Goal: Task Accomplishment & Management: Complete application form

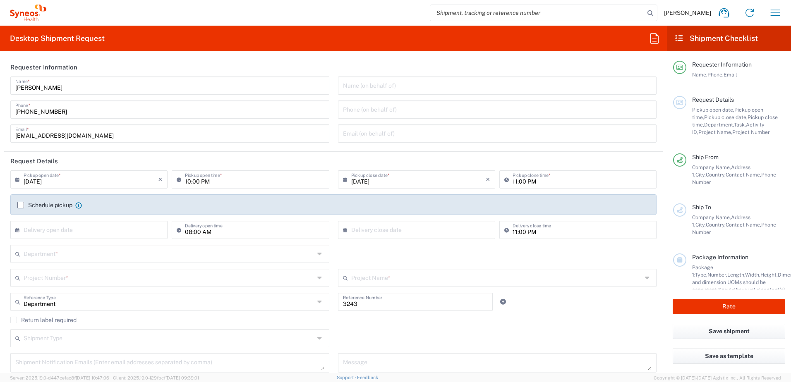
type input "Syneos Health Clinical [GEOGRAPHIC_DATA]"
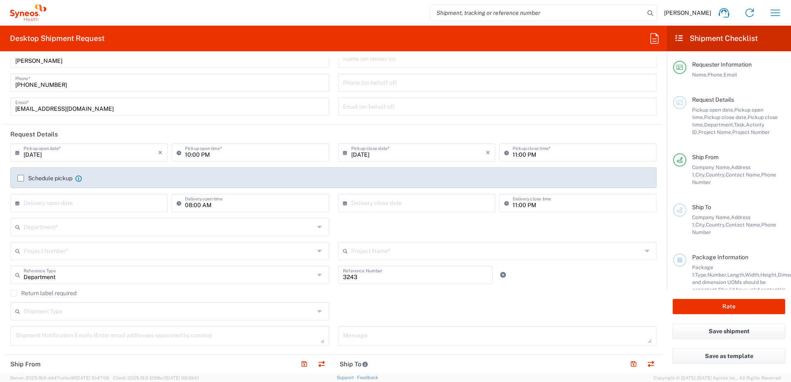
scroll to position [41, 0]
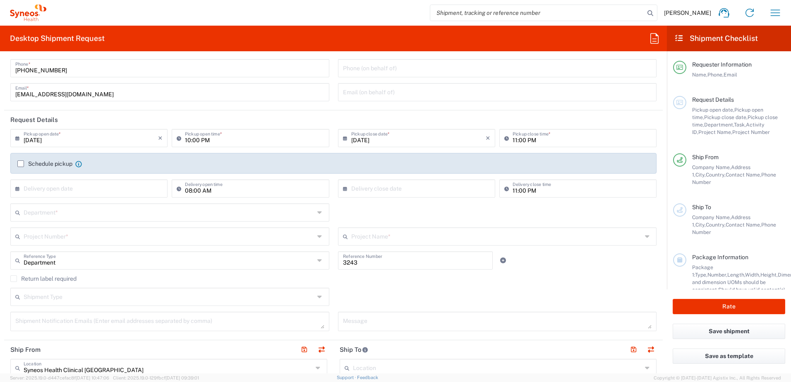
click at [91, 144] on input "[DATE]" at bounding box center [91, 137] width 134 height 14
click at [113, 204] on span "19" at bounding box center [115, 202] width 12 height 12
type input "[DATE]"
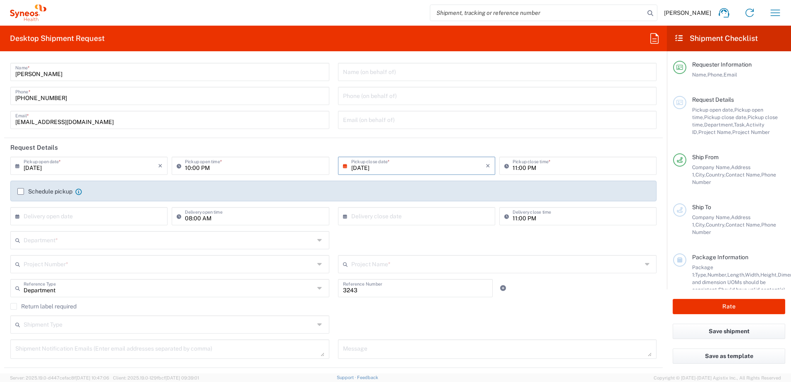
scroll to position [0, 0]
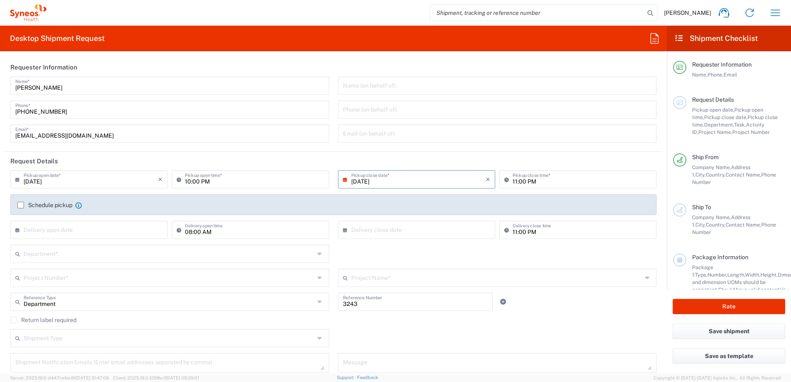
click at [191, 182] on input "10:00 PM" at bounding box center [254, 179] width 139 height 14
drag, startPoint x: 211, startPoint y: 181, endPoint x: 180, endPoint y: 184, distance: 30.8
click at [180, 184] on div "10:00 PM Pickup open time *" at bounding box center [250, 179] width 157 height 18
type input "09:00"
click at [380, 182] on input "[DATE]" at bounding box center [418, 179] width 134 height 14
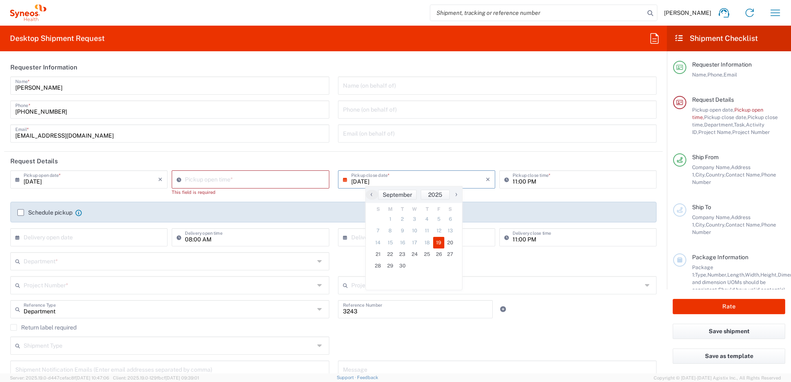
click at [512, 185] on input "11:00 PM" at bounding box center [581, 179] width 139 height 14
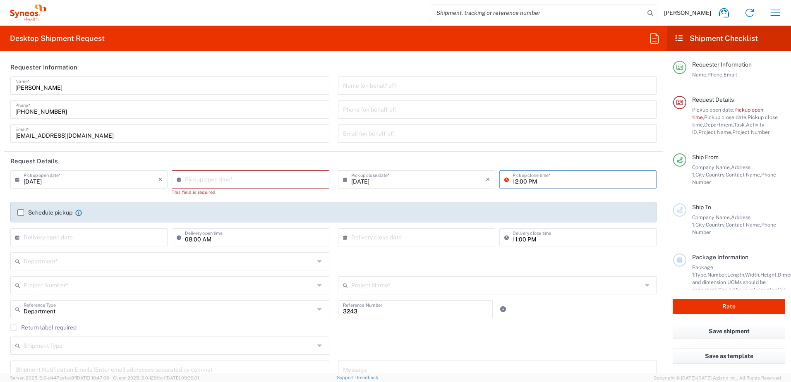
type input "12:00 PM"
click at [21, 213] on label "Schedule pickup" at bounding box center [44, 212] width 55 height 7
click at [21, 213] on input "Schedule pickup" at bounding box center [21, 213] width 0 height 0
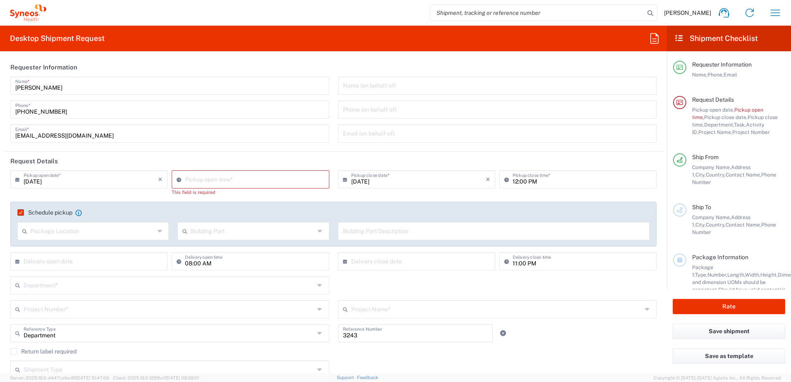
click at [159, 231] on icon at bounding box center [161, 231] width 6 height 13
click at [91, 232] on input "text" at bounding box center [93, 230] width 124 height 14
click at [132, 193] on div "[DATE] × Pickup open date * Cancel Apply" at bounding box center [88, 185] width 161 height 31
drag, startPoint x: 591, startPoint y: 283, endPoint x: 111, endPoint y: 256, distance: 480.5
click at [589, 282] on div "Department * 3000 3100 3109 3110 3111 3112 3125 3130 3135 3136 3150 3155 3165 3…" at bounding box center [333, 288] width 655 height 24
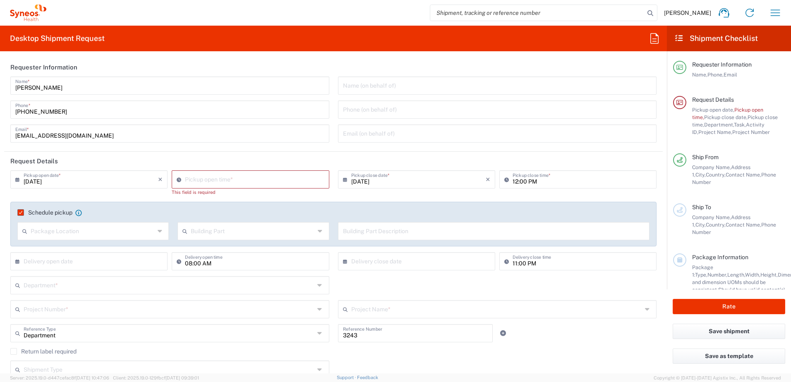
click at [48, 266] on input "text" at bounding box center [91, 261] width 134 height 14
click at [38, 263] on input "text" at bounding box center [91, 261] width 134 height 14
click at [57, 261] on input "text" at bounding box center [91, 261] width 134 height 14
click at [54, 262] on input "text" at bounding box center [91, 261] width 134 height 14
click at [53, 263] on input "text" at bounding box center [91, 261] width 134 height 14
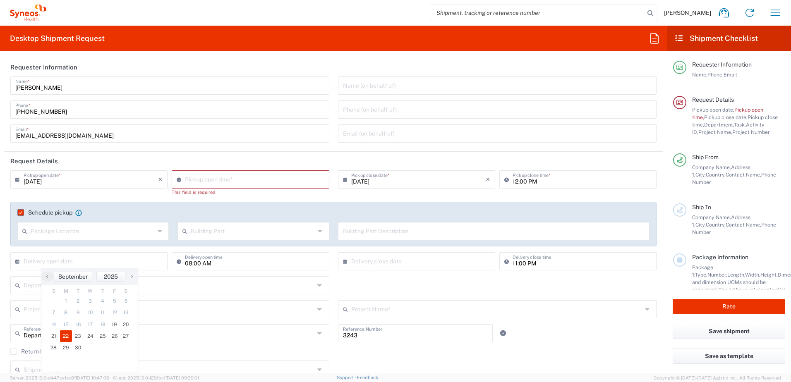
click at [66, 338] on span "22" at bounding box center [66, 336] width 12 height 12
type input "[DATE]"
click at [38, 290] on input "text" at bounding box center [169, 285] width 291 height 14
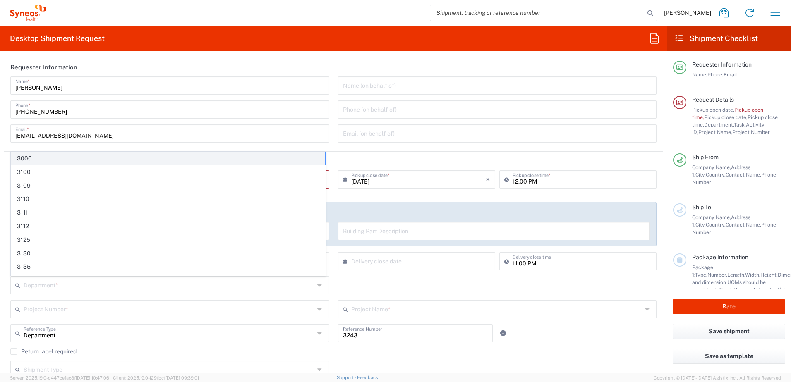
click at [156, 159] on span "3000" at bounding box center [168, 158] width 314 height 13
click at [156, 159] on header "Request Details" at bounding box center [333, 161] width 658 height 19
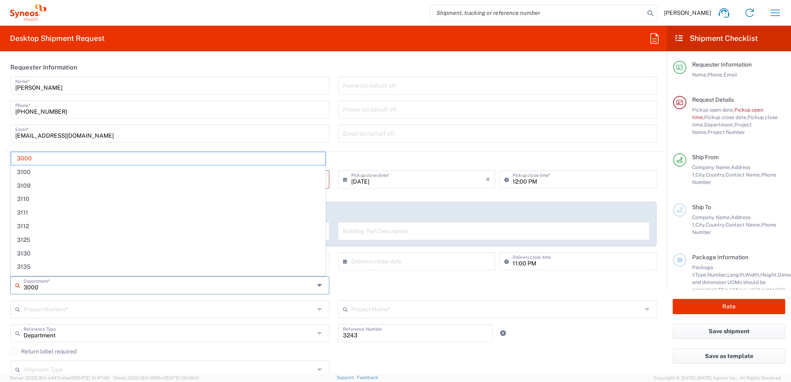
drag, startPoint x: 39, startPoint y: 289, endPoint x: 61, endPoint y: 296, distance: 23.0
click at [6, 289] on div "3000 Department * 3000 3100 3109 3110 3111 3112 3125 3130 3135 3136 3150 3155 3…" at bounding box center [170, 288] width 328 height 24
paste input "53"
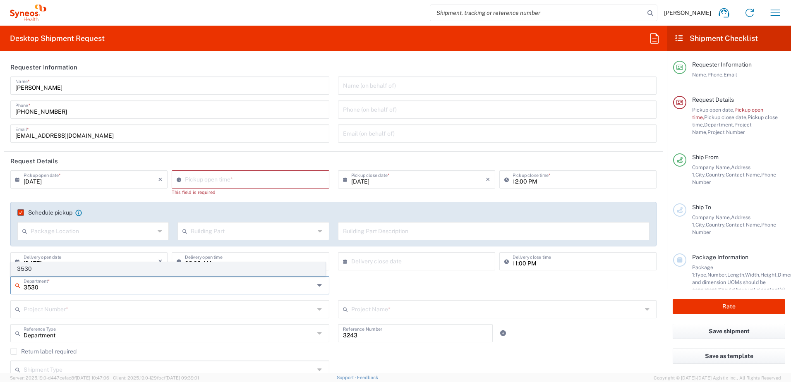
type input "3530"
click at [25, 270] on span "3530" at bounding box center [168, 269] width 314 height 13
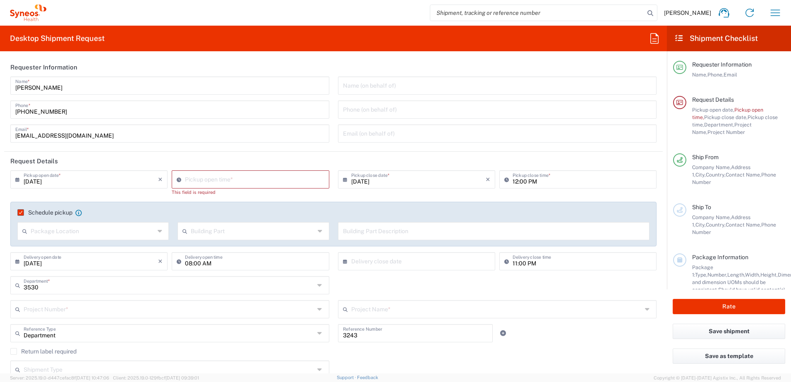
click at [361, 268] on input "text" at bounding box center [418, 261] width 134 height 14
click at [391, 336] on span "22" at bounding box center [390, 336] width 12 height 12
type input "[DATE]"
click at [40, 312] on input "text" at bounding box center [169, 309] width 291 height 14
paste input "7052126"
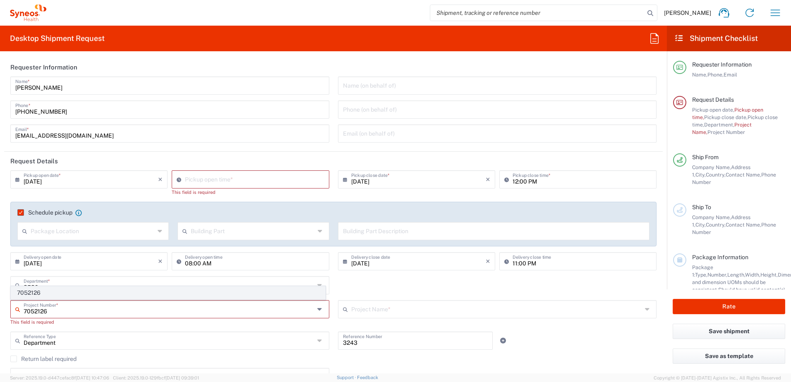
type input "7052126"
click at [33, 290] on span "7052126" at bounding box center [168, 293] width 314 height 13
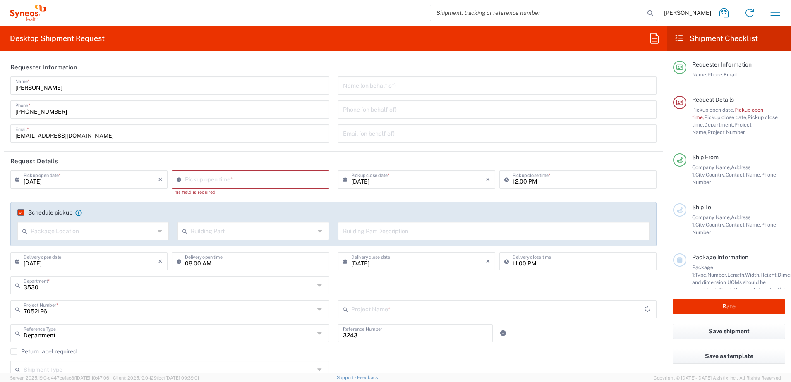
type input "Daiichi 7052126"
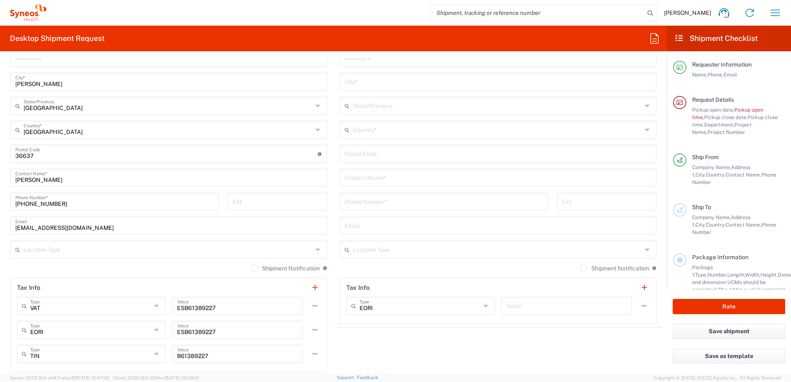
scroll to position [414, 0]
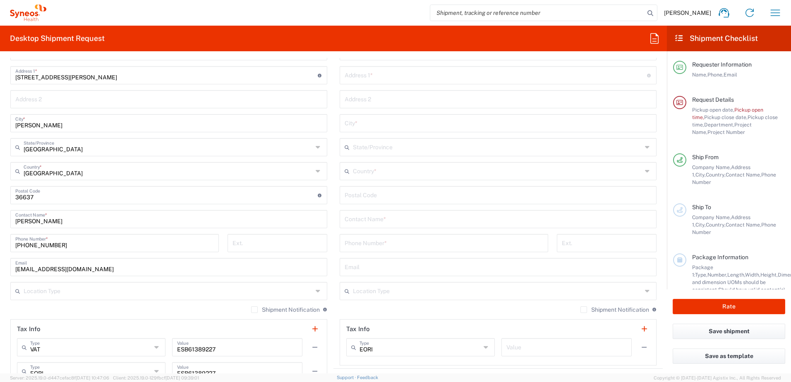
click at [60, 294] on input "text" at bounding box center [168, 290] width 289 height 14
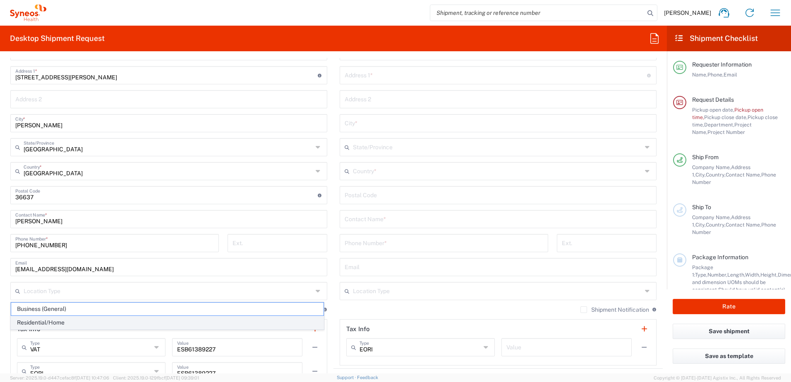
click at [55, 323] on span "Residential/Home" at bounding box center [167, 322] width 312 height 13
type input "Residential/Home"
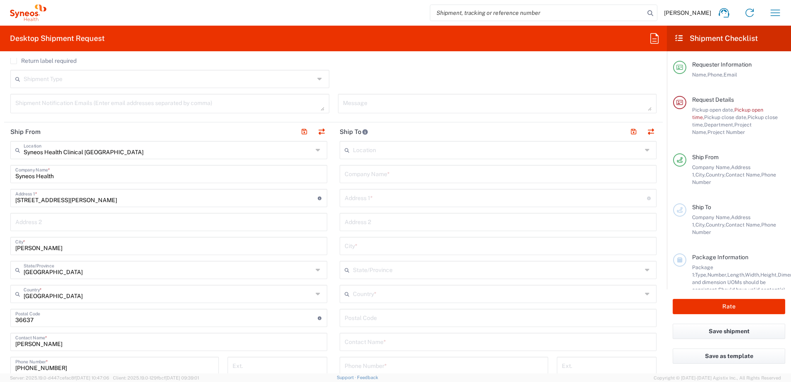
scroll to position [290, 0]
click at [359, 177] on input "text" at bounding box center [498, 175] width 307 height 14
click at [350, 179] on input "text" at bounding box center [498, 175] width 307 height 14
paste input "Swiss medic, Schweizerisches Heilmittelinstitut"
type input "Swiss medic, Schweizerisches Heilmittelinstitut"
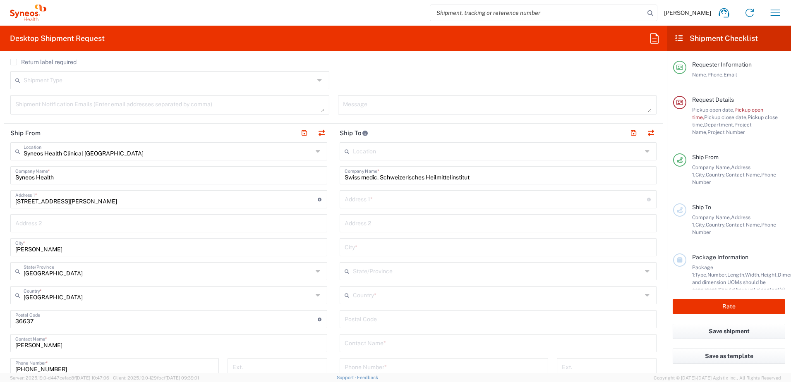
scroll to position [331, 0]
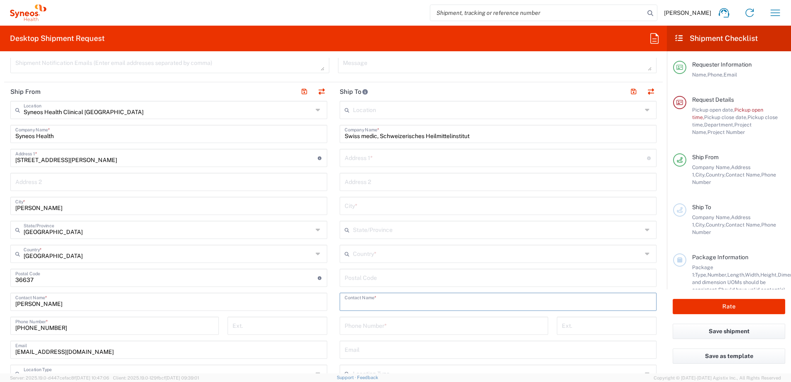
click at [367, 303] on input "text" at bounding box center [498, 301] width 307 height 14
paste input "Operational Support Services (SUSARs)"
type input "Operational Support Services (SUSARs)"
click at [369, 160] on input "text" at bounding box center [496, 157] width 302 height 14
paste input "[STREET_ADDRESS]"
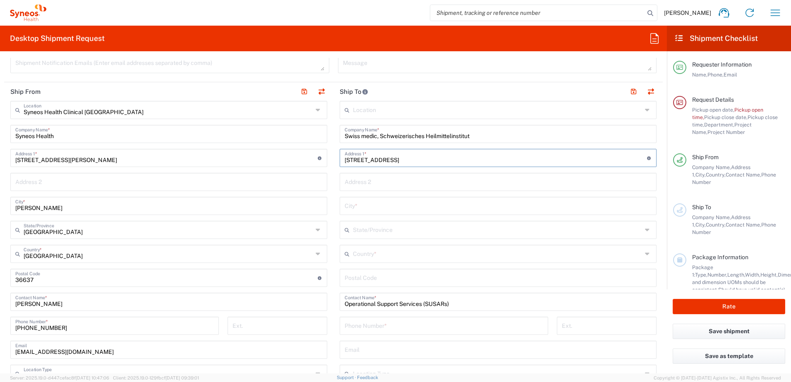
type input "[STREET_ADDRESS]"
click at [360, 230] on input "text" at bounding box center [497, 229] width 289 height 14
paste input "3012"
type input "3012"
drag, startPoint x: 368, startPoint y: 234, endPoint x: 342, endPoint y: 218, distance: 31.2
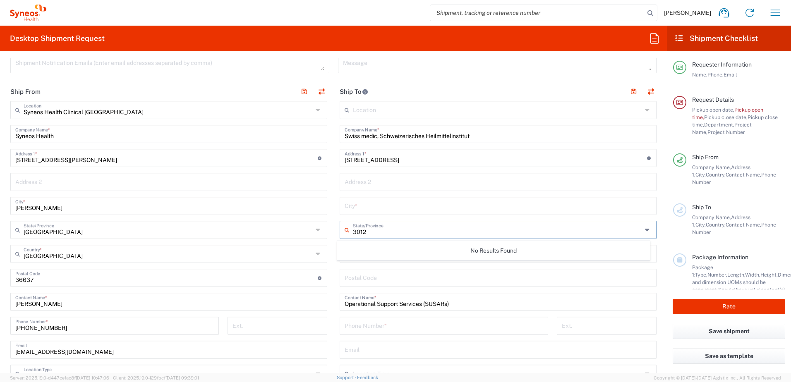
click at [334, 232] on main "Location [PERSON_NAME] LLC-[GEOGRAPHIC_DATA] [GEOGRAPHIC_DATA] [GEOGRAPHIC_DATA…" at bounding box center [497, 274] width 329 height 347
click at [330, 217] on main "Syneos Health Clinical [GEOGRAPHIC_DATA] Location Syneos Health Clinical [GEOGR…" at bounding box center [168, 298] width 329 height 395
drag, startPoint x: 356, startPoint y: 279, endPoint x: 351, endPoint y: 256, distance: 23.6
click at [356, 279] on input "undefined" at bounding box center [498, 277] width 307 height 14
paste input "3012"
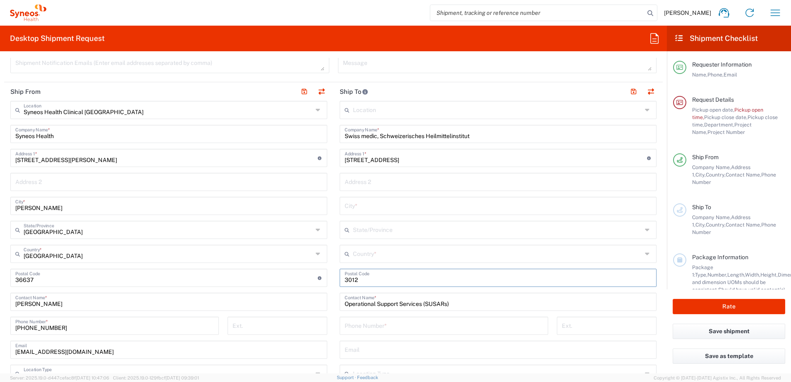
type input "3012"
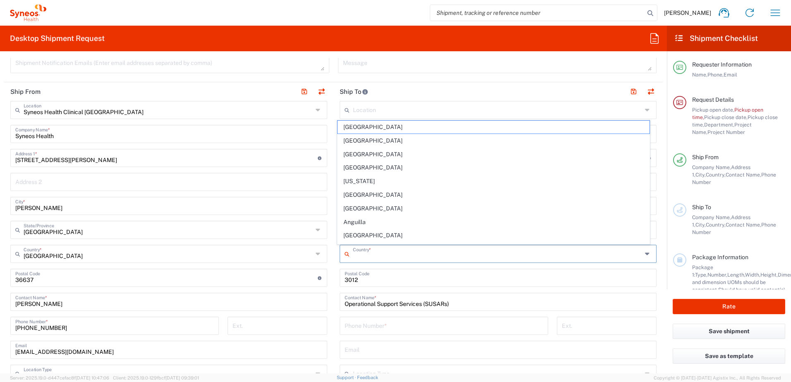
click at [358, 255] on input "text" at bounding box center [497, 253] width 289 height 14
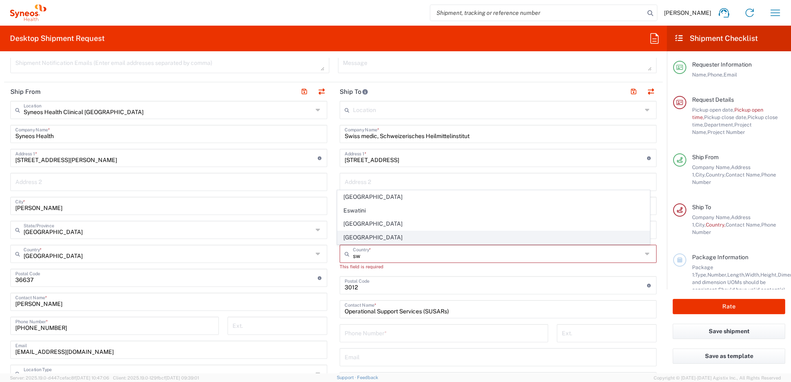
click at [359, 242] on span "[GEOGRAPHIC_DATA]" at bounding box center [493, 237] width 312 height 13
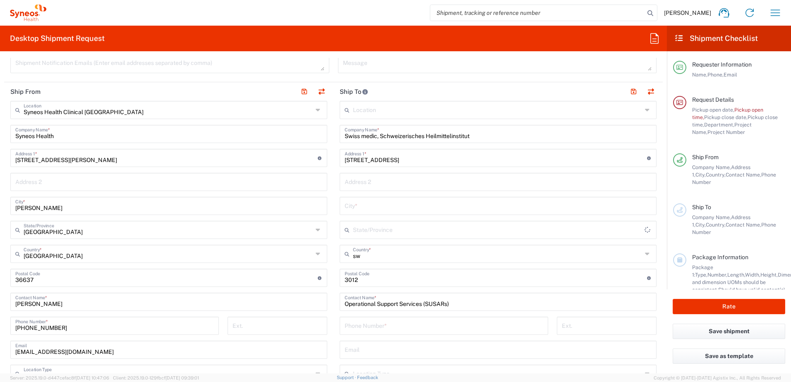
type input "[GEOGRAPHIC_DATA]"
type input "Sender/Shipper"
type input "Delivery Duty Paid"
click at [367, 209] on input "text" at bounding box center [498, 205] width 307 height 14
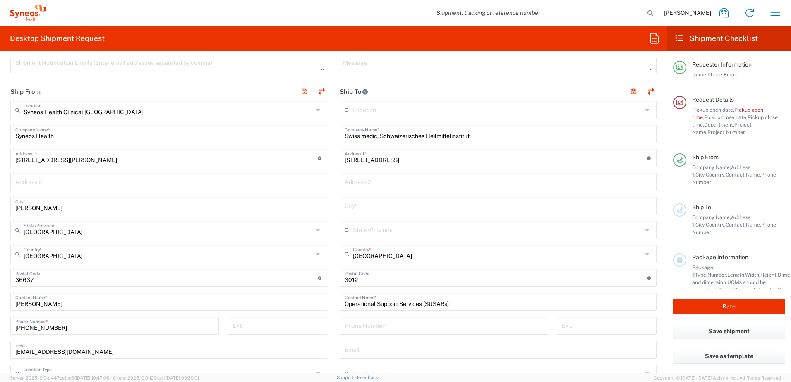
paste input "[GEOGRAPHIC_DATA]"
type input "[GEOGRAPHIC_DATA]"
drag, startPoint x: 367, startPoint y: 331, endPoint x: 5, endPoint y: 280, distance: 365.9
click at [367, 331] on input "tel" at bounding box center [444, 325] width 199 height 14
click at [373, 325] on input "tel" at bounding box center [444, 325] width 199 height 14
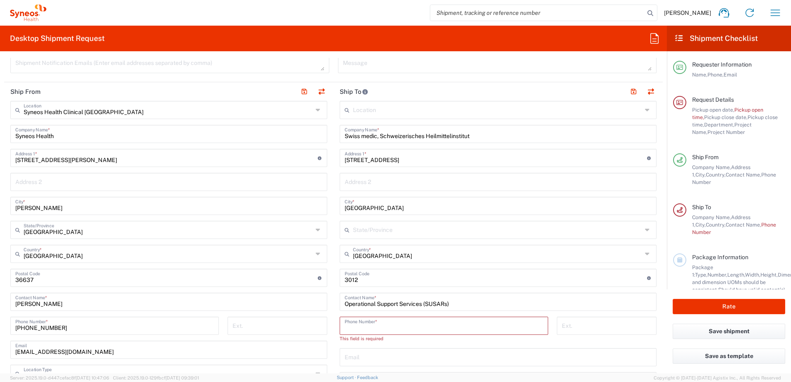
paste input "[PHONE_NUMBER]"
type input "[PHONE_NUMBER]"
drag, startPoint x: 359, startPoint y: 349, endPoint x: 359, endPoint y: 345, distance: 4.2
click at [360, 349] on input "text" at bounding box center [498, 349] width 307 height 14
paste input "[EMAIL_ADDRESS][DOMAIN_NAME]"
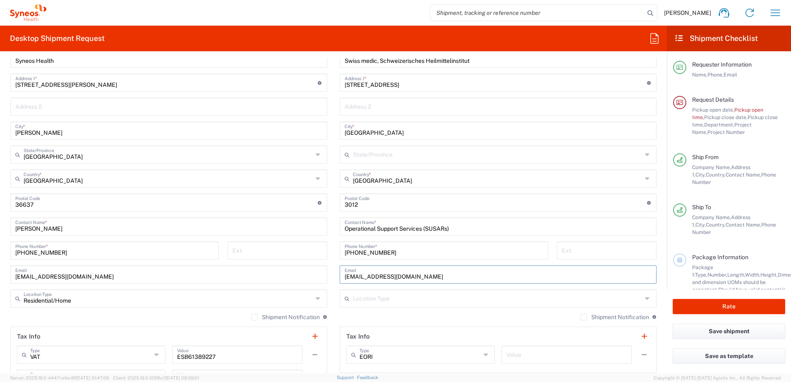
scroll to position [414, 0]
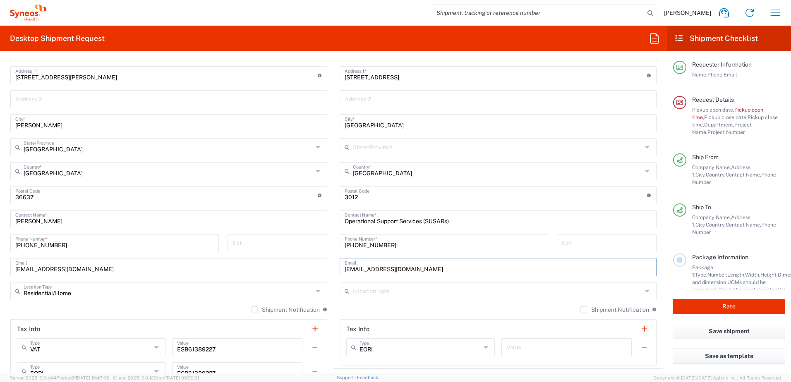
type input "[EMAIL_ADDRESS][DOMAIN_NAME]"
click at [387, 293] on input "text" at bounding box center [497, 290] width 289 height 14
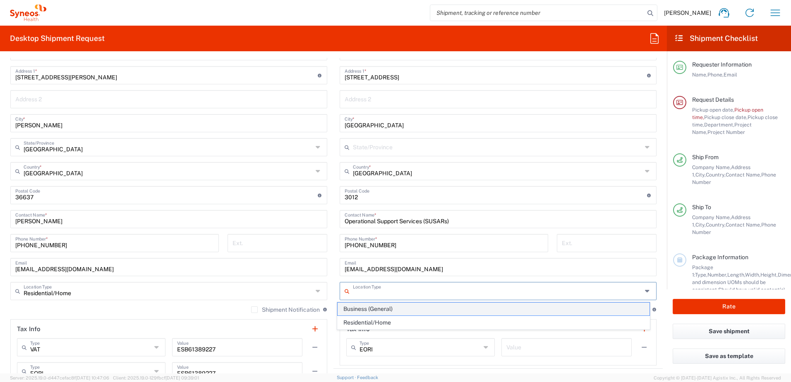
click at [387, 308] on span "Business (General)" at bounding box center [493, 309] width 312 height 13
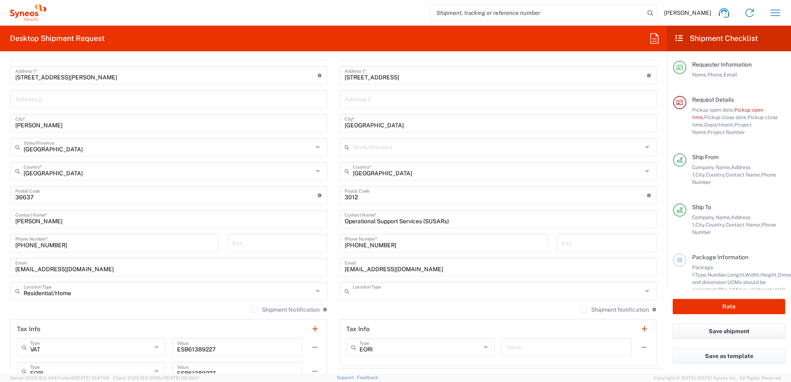
type input "Business (General)"
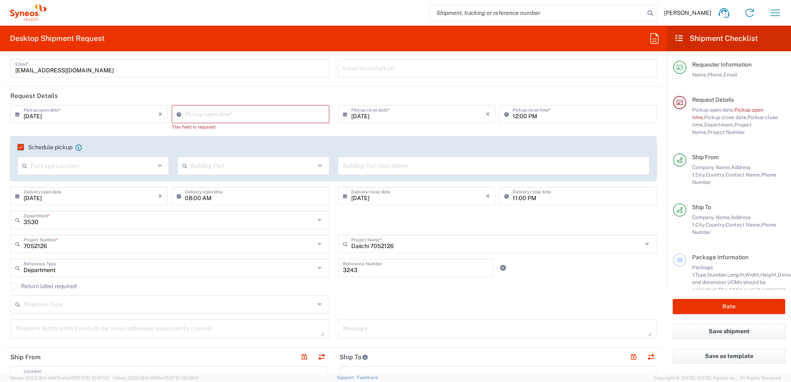
scroll to position [0, 0]
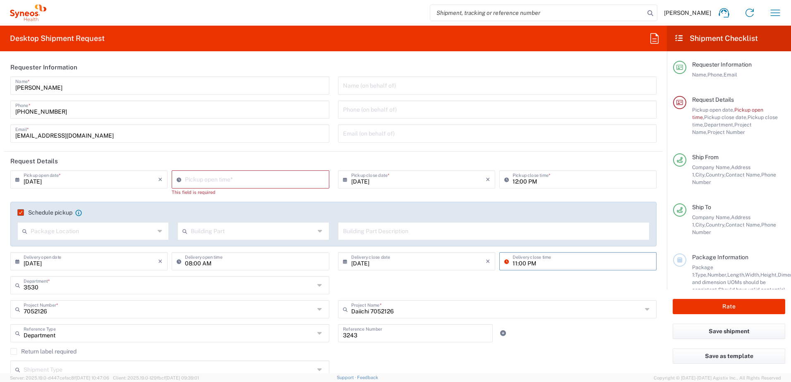
click at [524, 265] on input "11:00 PM" at bounding box center [581, 261] width 139 height 14
type input "15:00 PM"
drag, startPoint x: 515, startPoint y: 282, endPoint x: 520, endPoint y: 280, distance: 5.2
click at [516, 282] on div "3530 Department * 3530" at bounding box center [333, 288] width 655 height 24
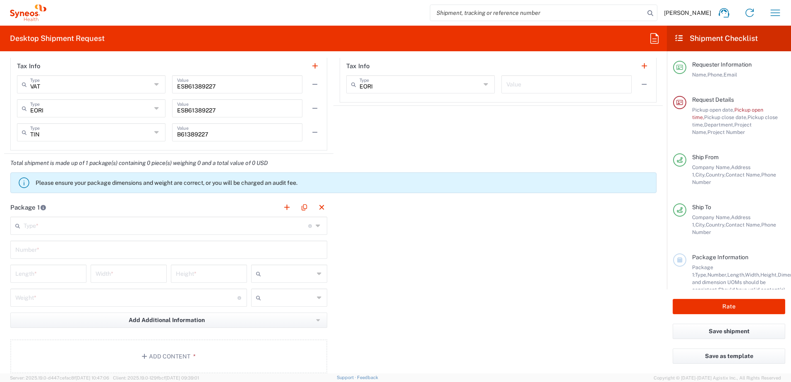
scroll to position [703, 0]
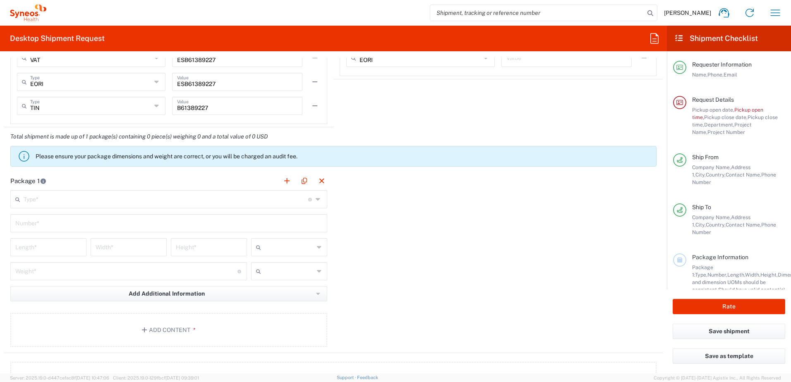
click at [110, 201] on input "text" at bounding box center [166, 198] width 285 height 14
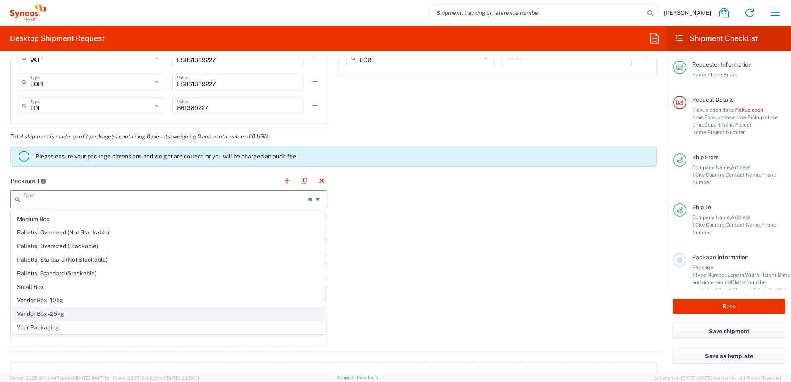
scroll to position [0, 0]
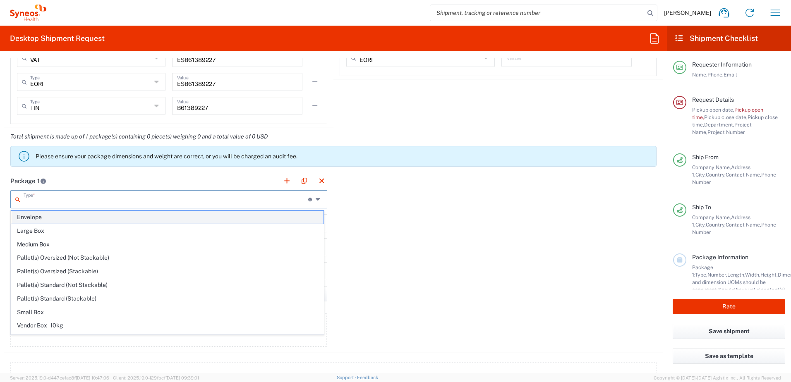
click at [67, 219] on span "Envelope" at bounding box center [167, 217] width 312 height 13
type input "Envelope"
type input "1"
type input "9.5"
type input "12.5"
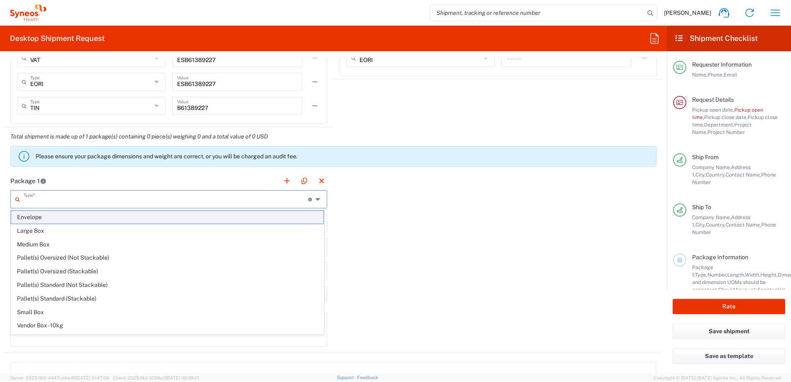
type input "0.25"
type input "in"
type input "0.45"
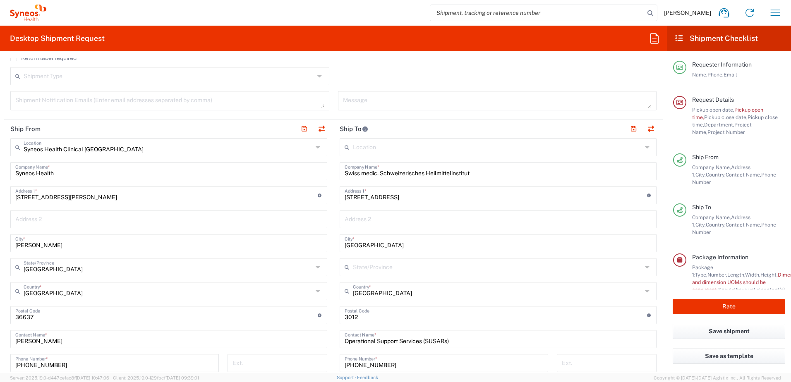
scroll to position [165, 0]
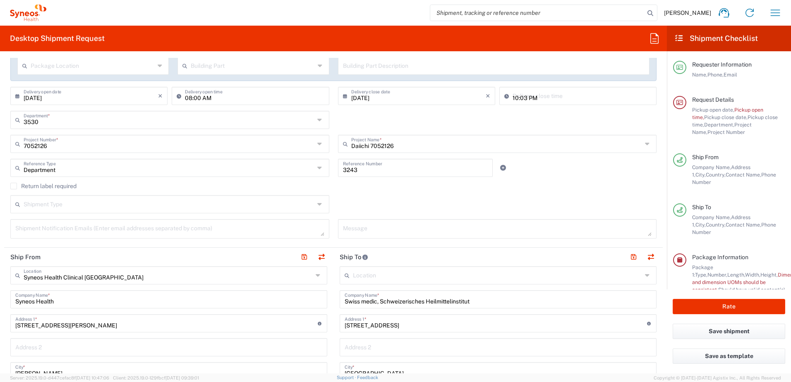
click at [512, 99] on input "10:03 PM" at bounding box center [581, 95] width 139 height 14
type input "03:00 PM"
click at [517, 124] on div "3530 Department * 3530" at bounding box center [333, 123] width 655 height 24
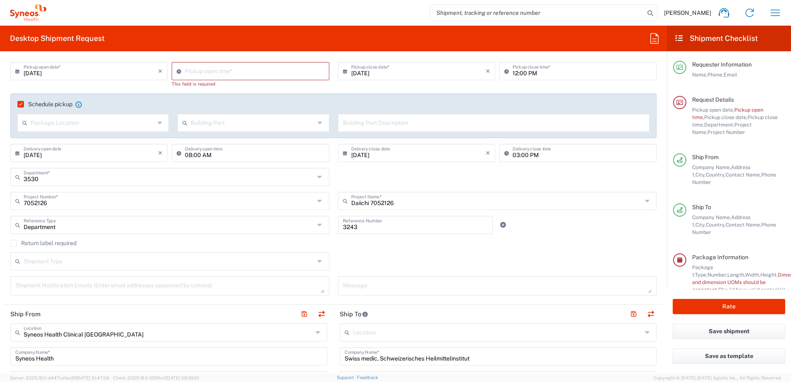
scroll to position [41, 0]
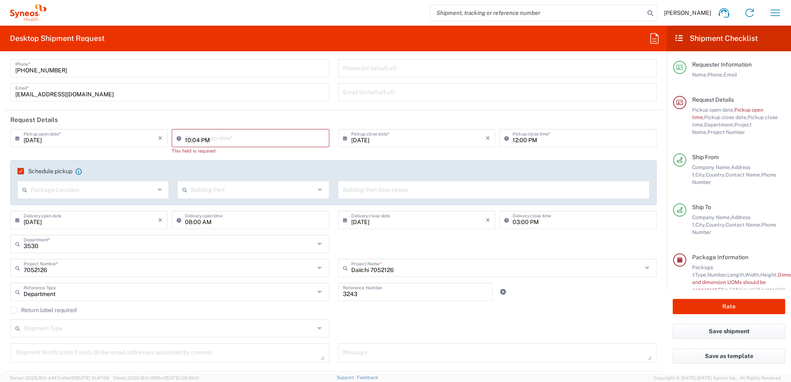
click at [230, 141] on input "10:04 PM" at bounding box center [254, 137] width 139 height 14
type input "09:00 AM"
click at [347, 154] on div "[DATE] × Pickup open date * Cancel Apply 09:00 AM Pickup open time * This field…" at bounding box center [333, 182] width 655 height 106
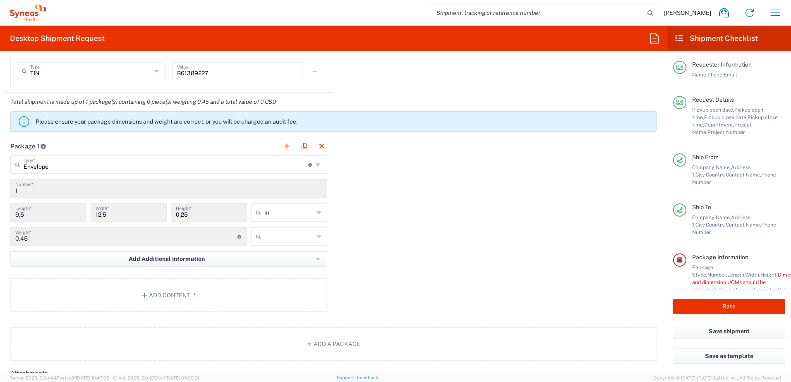
scroll to position [786, 0]
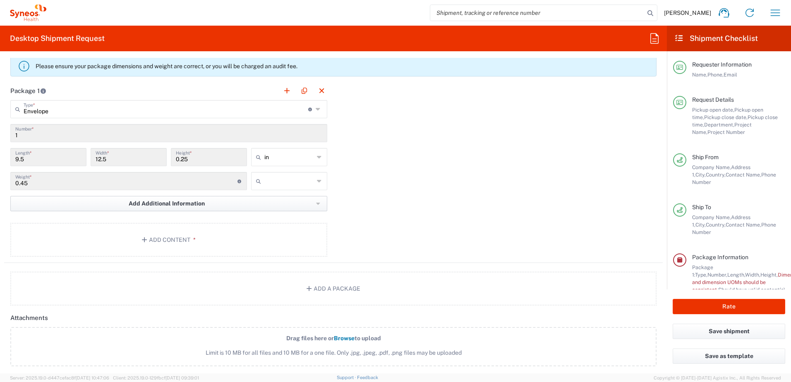
click at [142, 205] on span "Add Additional Information" at bounding box center [167, 204] width 76 height 8
click at [412, 215] on div "Package 1 Envelope Type * Material used to package goods Envelope Large Box Med…" at bounding box center [333, 172] width 658 height 182
click at [206, 235] on button "Add Content *" at bounding box center [168, 240] width 317 height 34
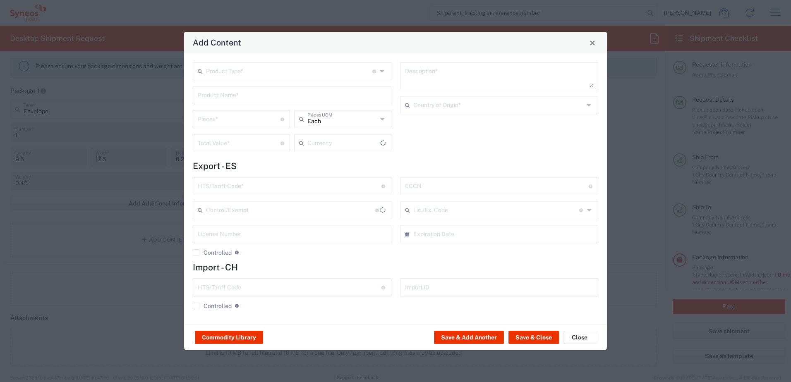
type input "US Dollar"
click at [280, 75] on input "text" at bounding box center [289, 70] width 166 height 14
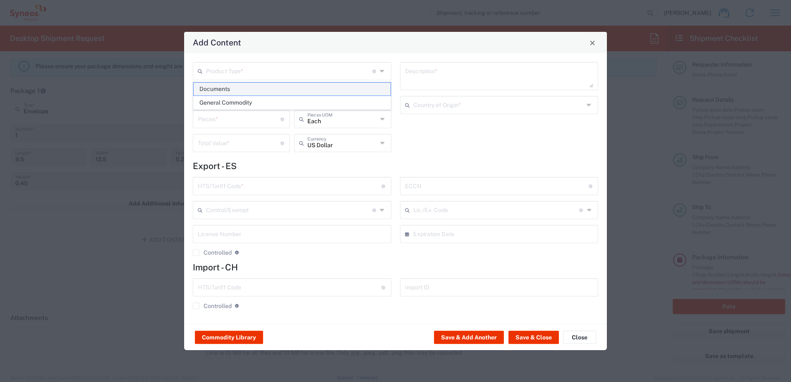
click at [272, 91] on span "Documents" at bounding box center [292, 89] width 197 height 13
type input "Documents"
type input "1"
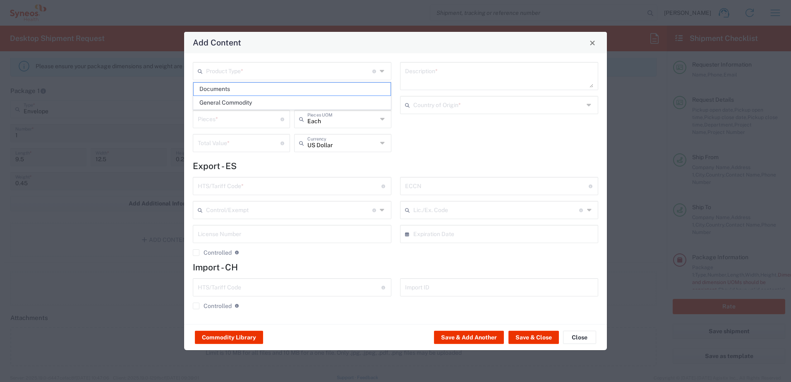
type textarea "Documents"
type input "[GEOGRAPHIC_DATA]"
type input "0000.00.0000"
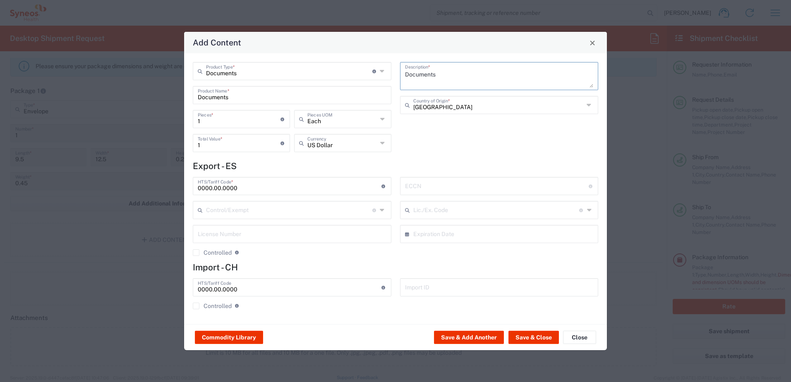
click at [415, 72] on textarea "Documents" at bounding box center [499, 76] width 189 height 23
click at [414, 74] on textarea "Documents" at bounding box center [499, 76] width 189 height 23
type textarea "SUSAR"
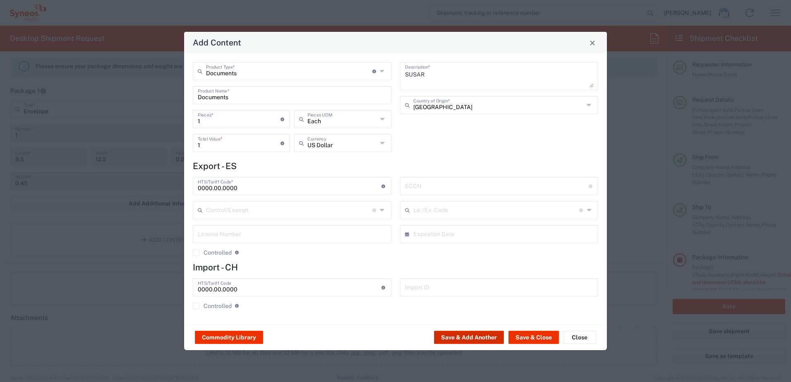
click at [486, 336] on button "Save & Add Another" at bounding box center [469, 337] width 70 height 13
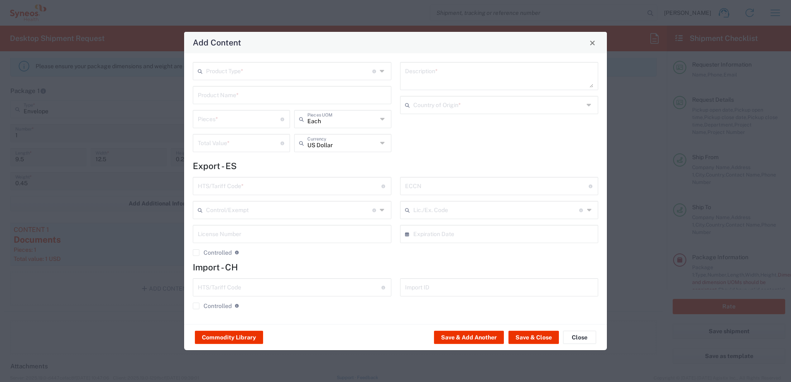
click at [250, 76] on input "text" at bounding box center [289, 70] width 166 height 14
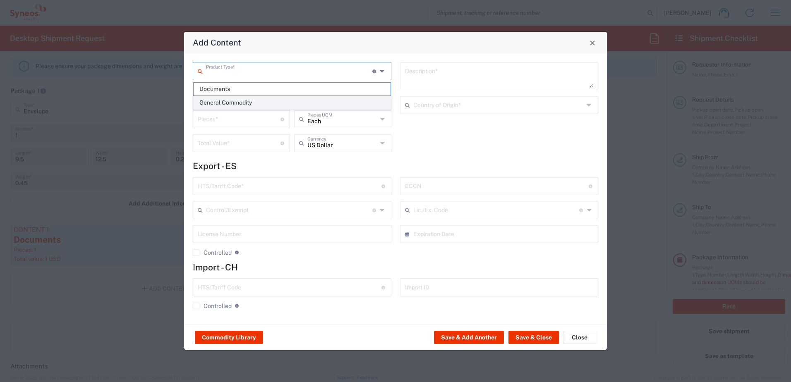
click at [250, 105] on span "General Commodity" at bounding box center [292, 102] width 197 height 13
type input "General Commodity"
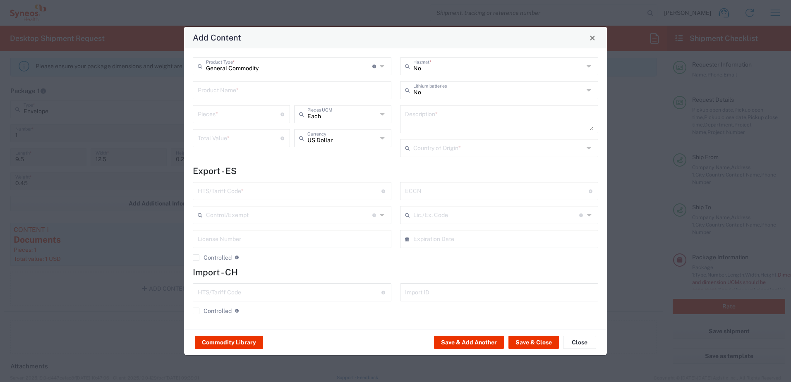
click at [299, 96] on input "text" at bounding box center [292, 89] width 189 height 14
click at [271, 110] on div "Compact Disc (CD)" at bounding box center [292, 110] width 197 height 14
type input "Compact Disc (CD)"
type input "1"
type input "2"
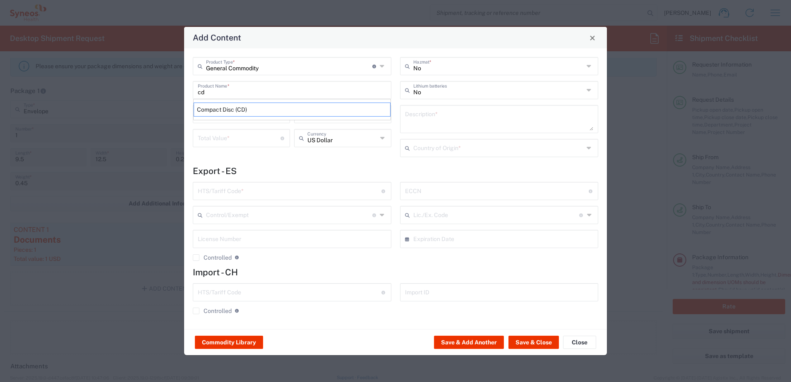
type textarea "Business correspondence on a compact disc"
type input "[GEOGRAPHIC_DATA]"
type input "8523.49.4000"
type input "BIS"
type input "EAR99"
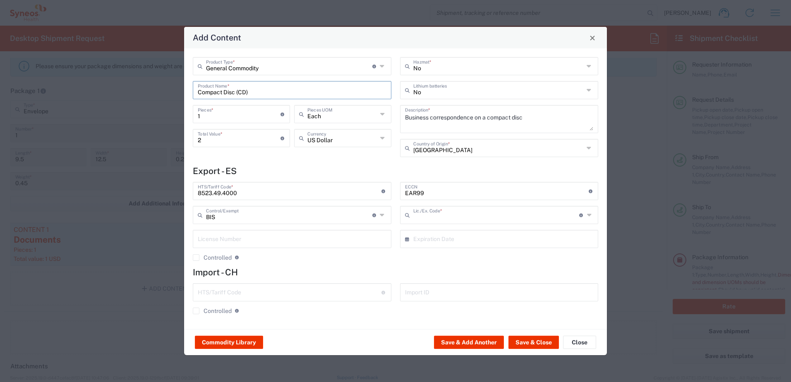
type input "NLR - No License Required"
click at [425, 150] on input "text" at bounding box center [498, 147] width 171 height 14
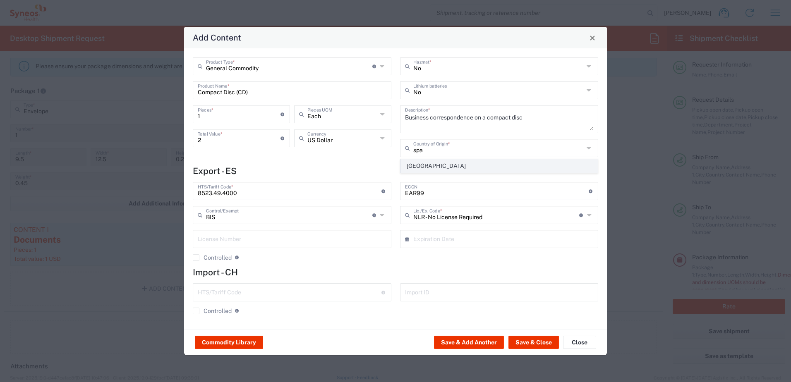
click at [417, 171] on span "[GEOGRAPHIC_DATA]" at bounding box center [499, 166] width 197 height 13
type input "[GEOGRAPHIC_DATA]"
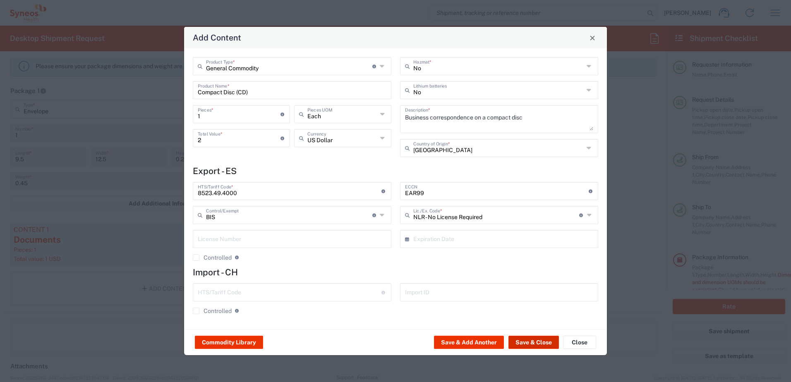
click at [542, 345] on button "Save & Close" at bounding box center [533, 342] width 50 height 13
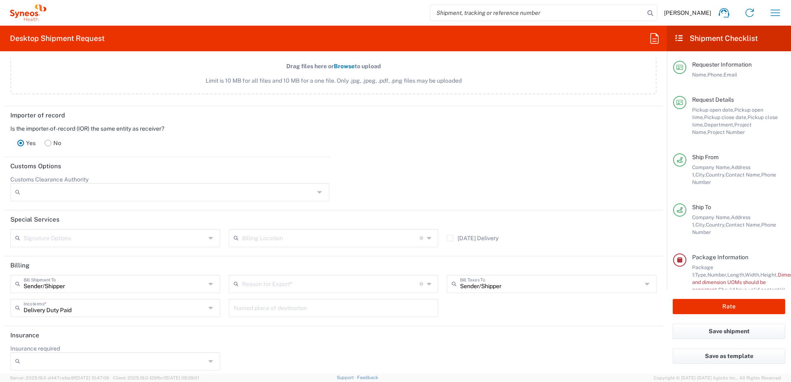
scroll to position [1134, 0]
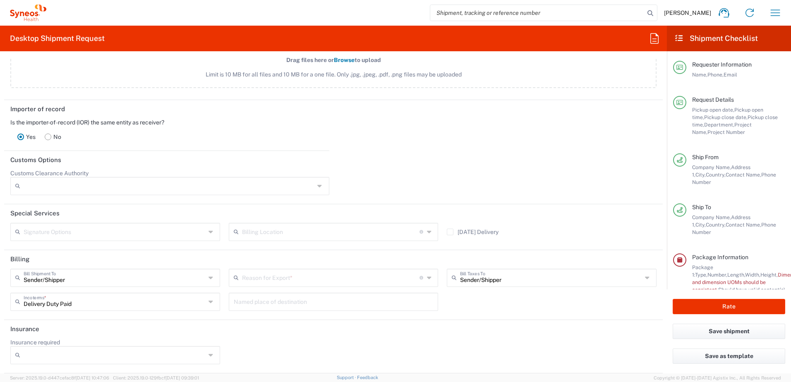
click at [273, 280] on input "text" at bounding box center [330, 277] width 177 height 14
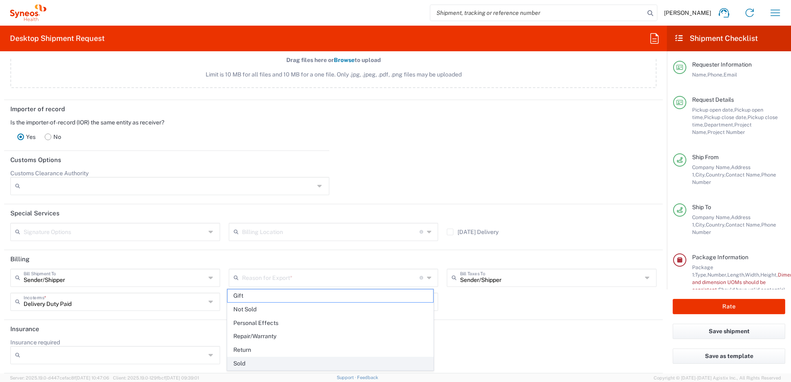
drag, startPoint x: 263, startPoint y: 360, endPoint x: 255, endPoint y: 359, distance: 8.8
click at [255, 359] on span "Sold" at bounding box center [330, 363] width 206 height 13
click at [239, 361] on div "Insurance required No Yes" at bounding box center [333, 354] width 655 height 31
type input "Sold"
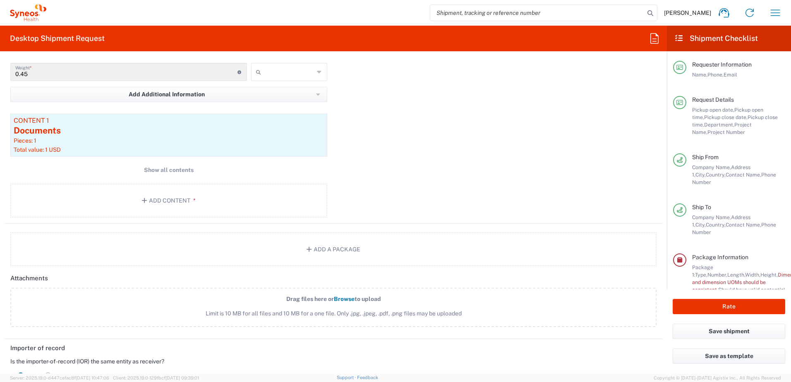
scroll to position [803, 0]
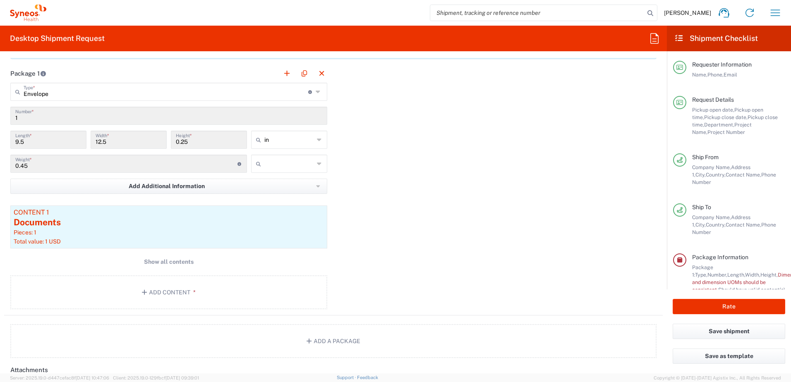
click at [441, 188] on div "Package 1 Envelope Type * Material used to package goods Envelope Large Box Med…" at bounding box center [333, 189] width 658 height 251
click at [298, 165] on input "text" at bounding box center [289, 163] width 50 height 13
click at [290, 196] on span "lbs" at bounding box center [286, 195] width 74 height 13
type input "lbs"
click at [440, 203] on div "Package 1 Envelope Type * Material used to package goods Envelope Large Box Med…" at bounding box center [333, 189] width 658 height 251
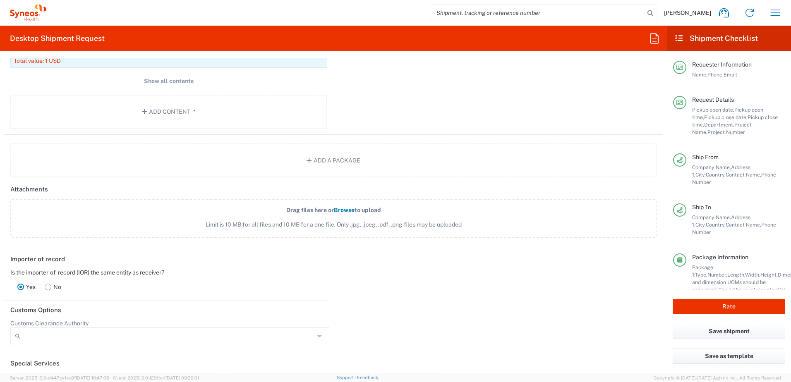
scroll to position [1010, 0]
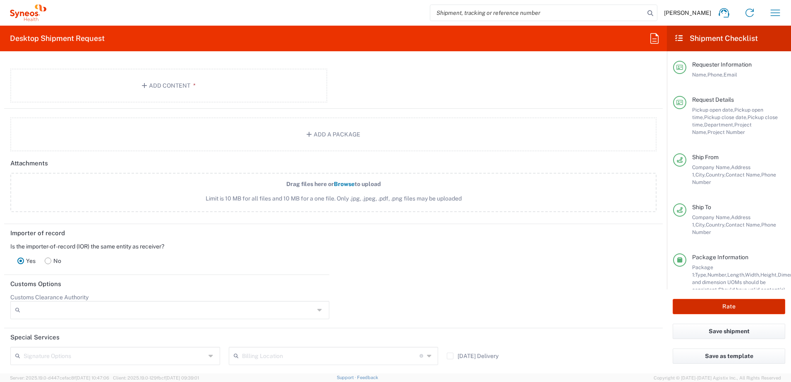
click at [715, 308] on button "Rate" at bounding box center [728, 306] width 112 height 15
type input "7052126"
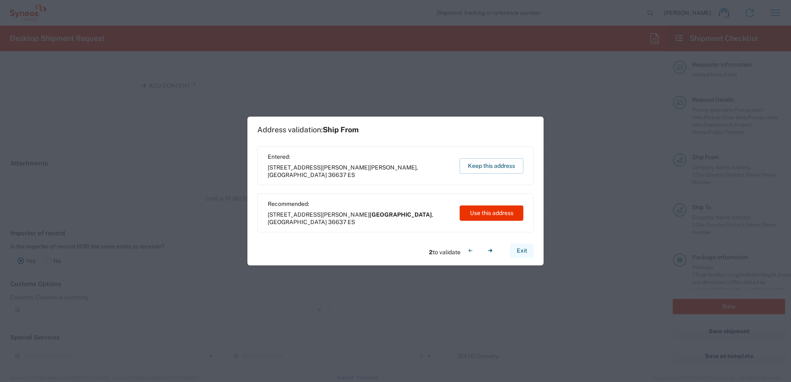
click at [526, 252] on button "Exit" at bounding box center [522, 251] width 24 height 14
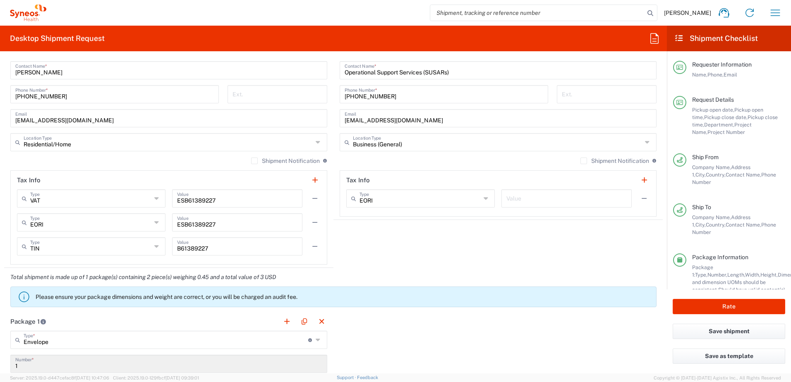
scroll to position [348, 0]
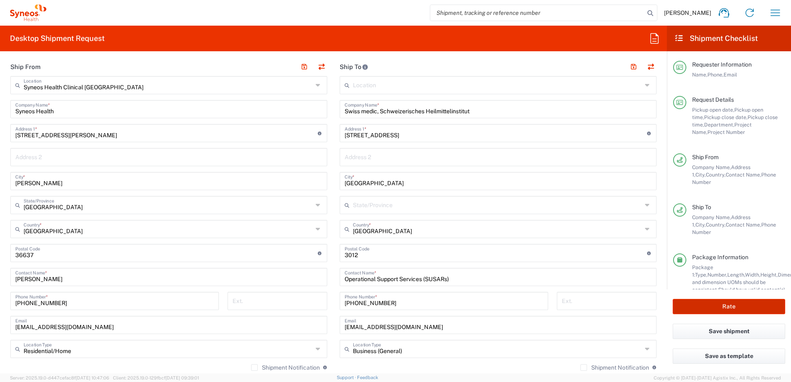
click at [722, 306] on button "Rate" at bounding box center [728, 306] width 112 height 15
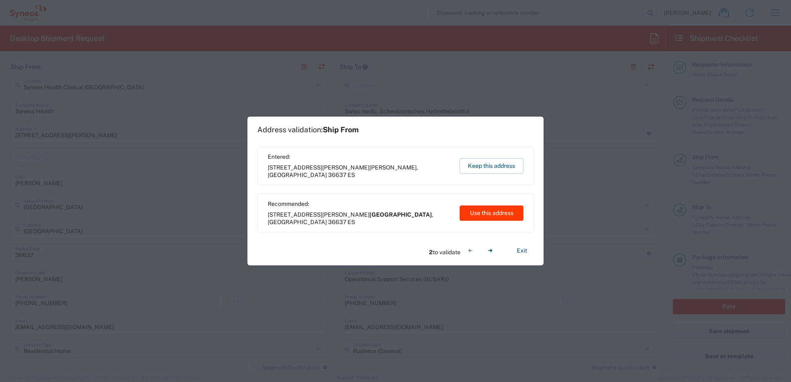
click at [497, 212] on button "Use this address" at bounding box center [491, 213] width 64 height 15
click at [486, 213] on button "Use this address" at bounding box center [491, 213] width 64 height 15
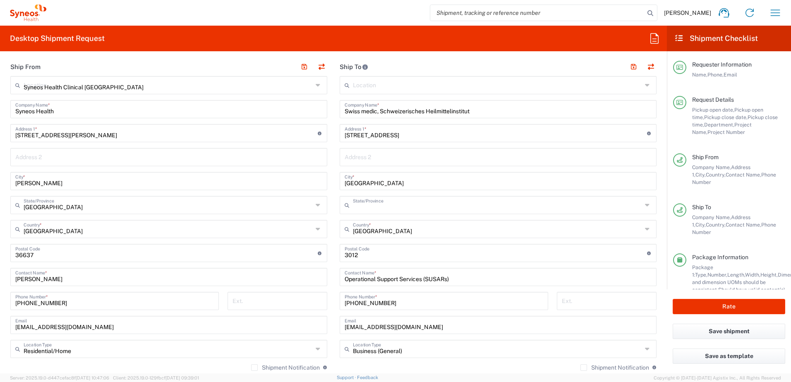
type input "[GEOGRAPHIC_DATA]"
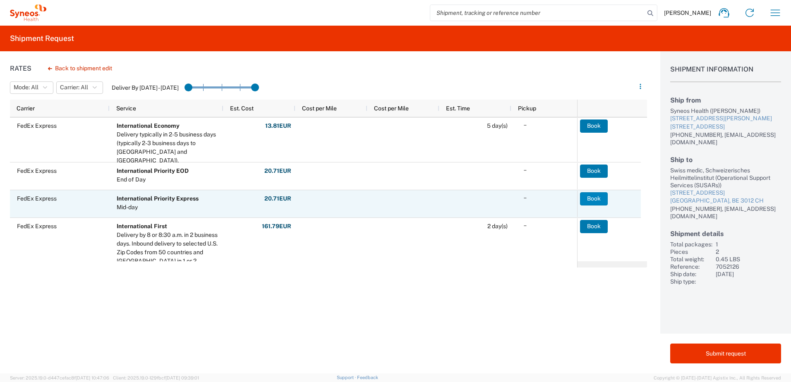
click at [593, 199] on button "Book" at bounding box center [594, 198] width 28 height 13
